Goal: Register for event/course

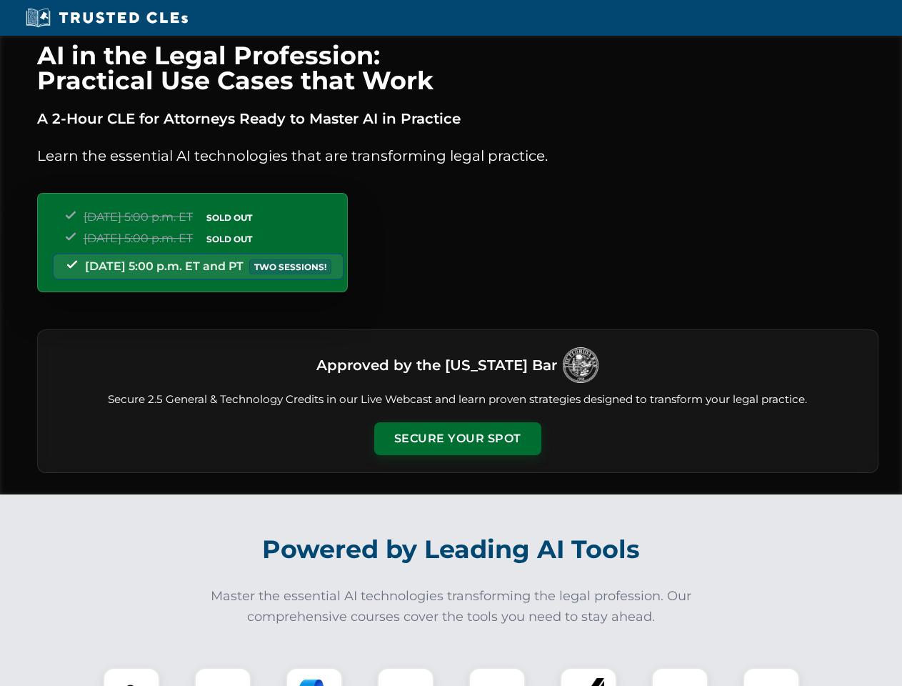
click at [457, 439] on button "Secure Your Spot" at bounding box center [457, 438] width 167 height 33
click at [131, 677] on img at bounding box center [131, 695] width 41 height 41
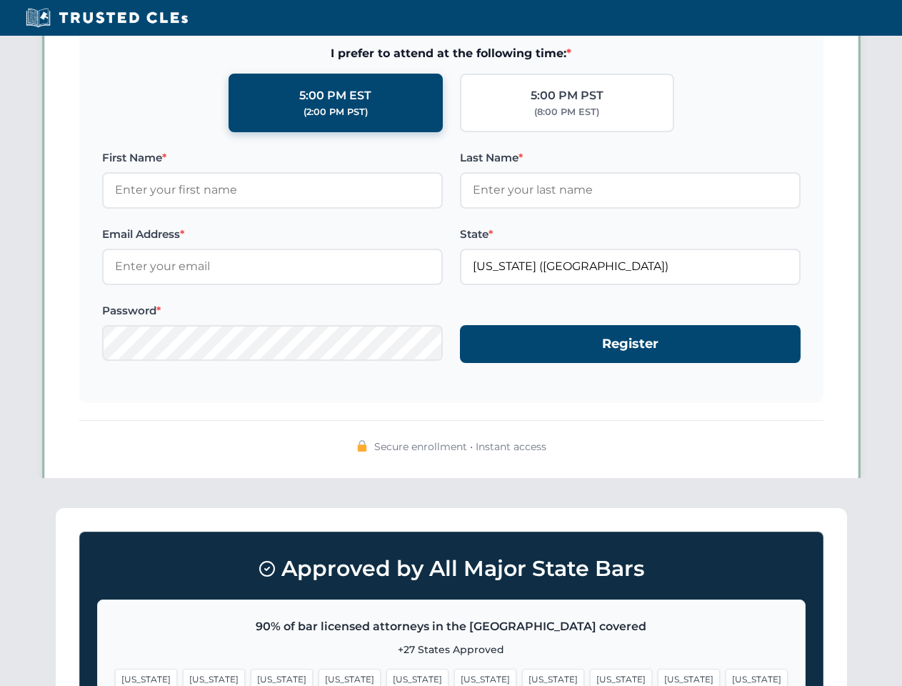
click at [522, 677] on span "[US_STATE]" at bounding box center [553, 679] width 62 height 21
click at [658, 677] on span "[US_STATE]" at bounding box center [689, 679] width 62 height 21
